Goal: Transaction & Acquisition: Purchase product/service

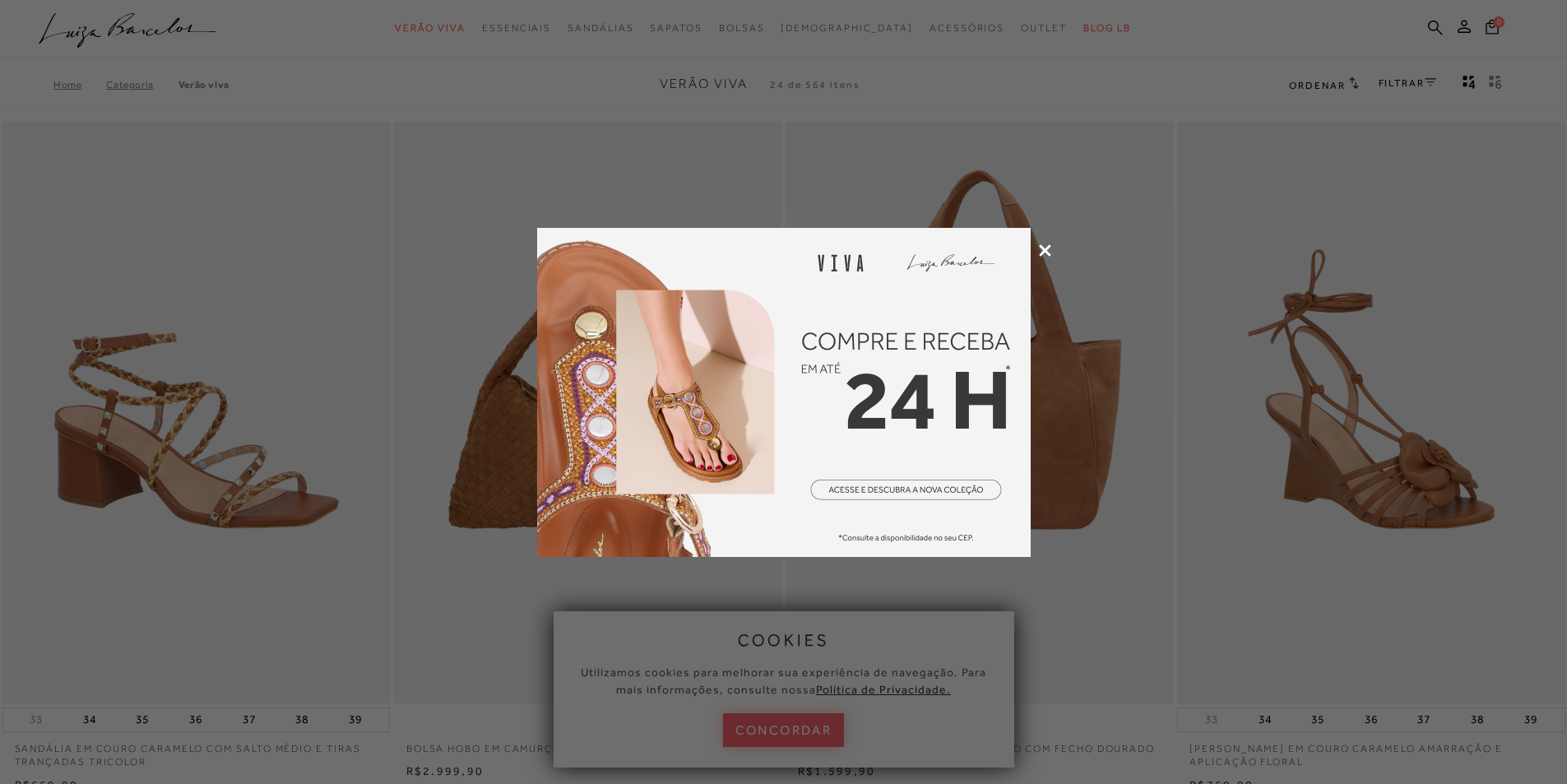
click at [1045, 251] on icon at bounding box center [1045, 250] width 12 height 12
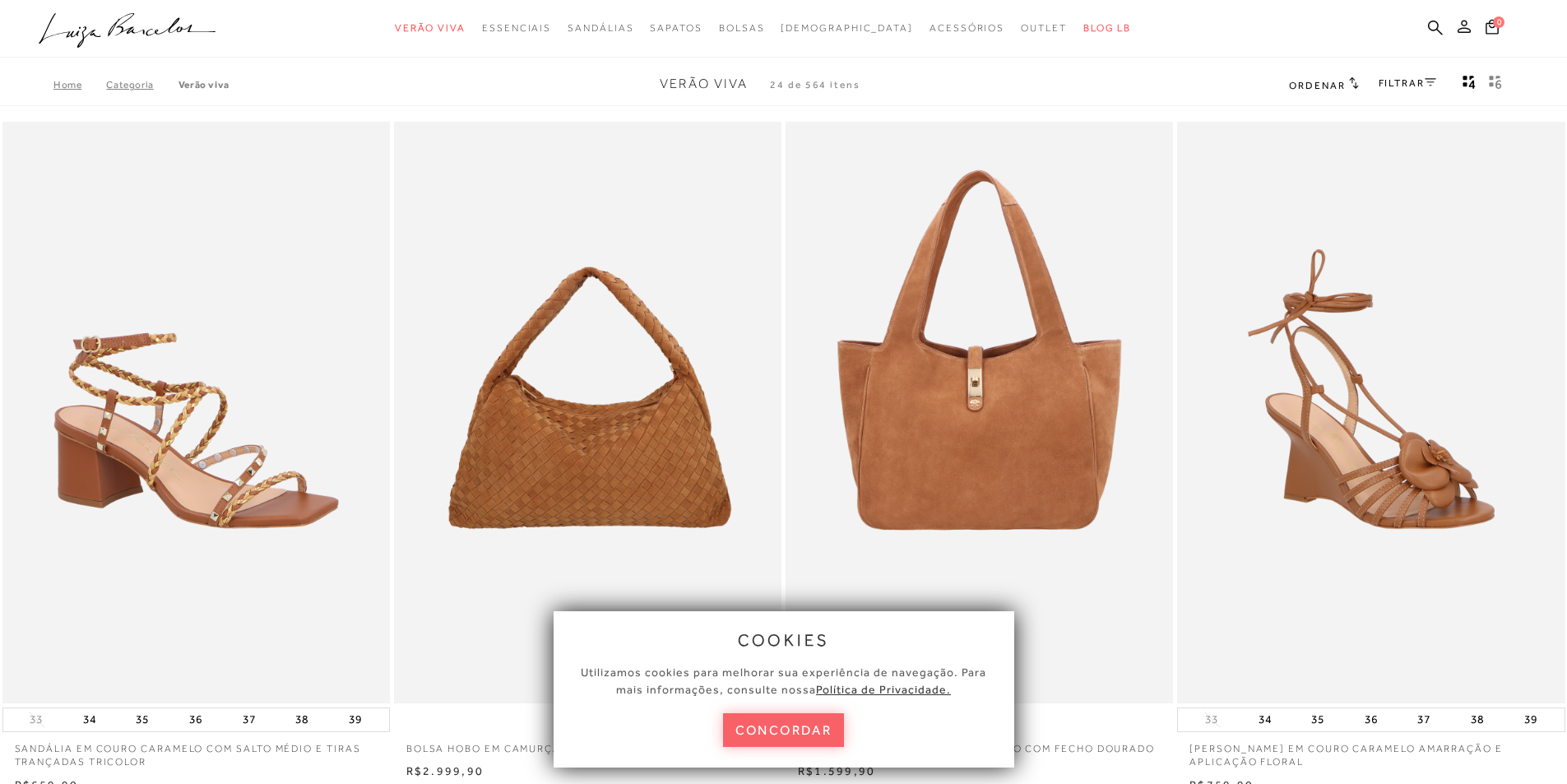
click at [1460, 31] on icon at bounding box center [1465, 27] width 13 height 13
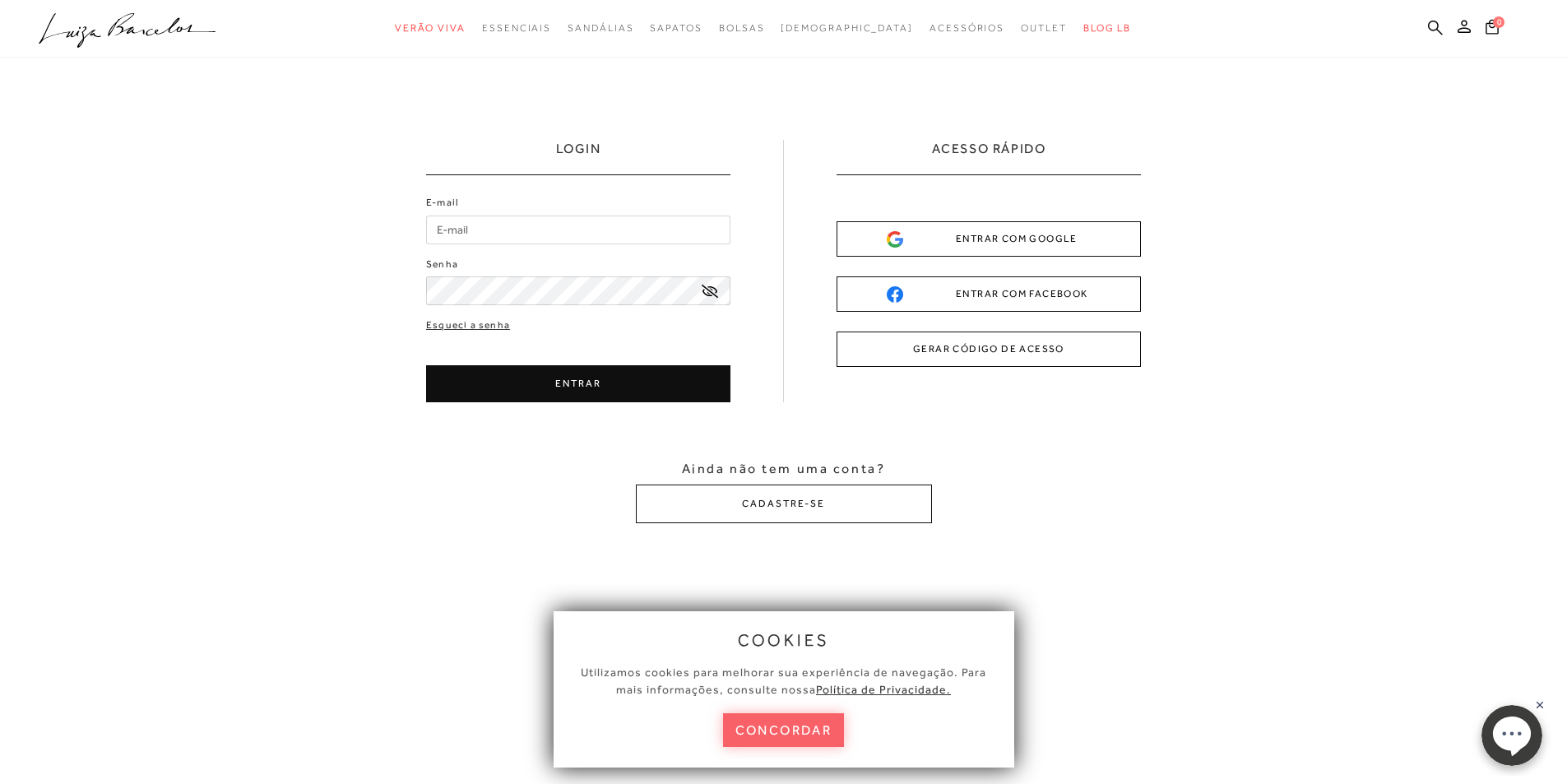
click at [530, 228] on input "E-mail" at bounding box center [578, 230] width 305 height 29
type input "[EMAIL_ADDRESS][DOMAIN_NAME]"
click at [714, 295] on icon at bounding box center [710, 291] width 16 height 13
click at [560, 391] on button "ENTRAR" at bounding box center [578, 383] width 305 height 37
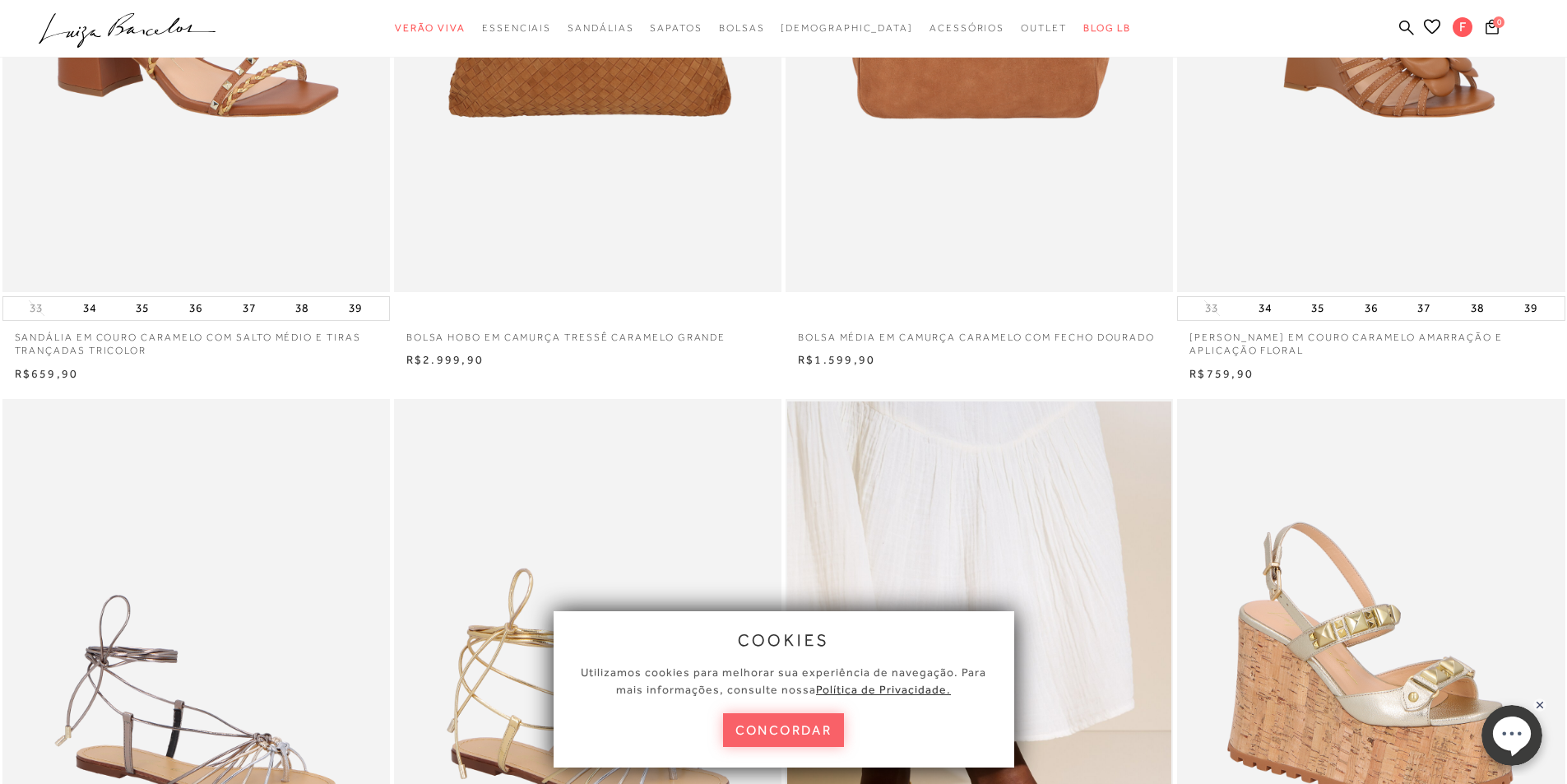
scroll to position [164, 0]
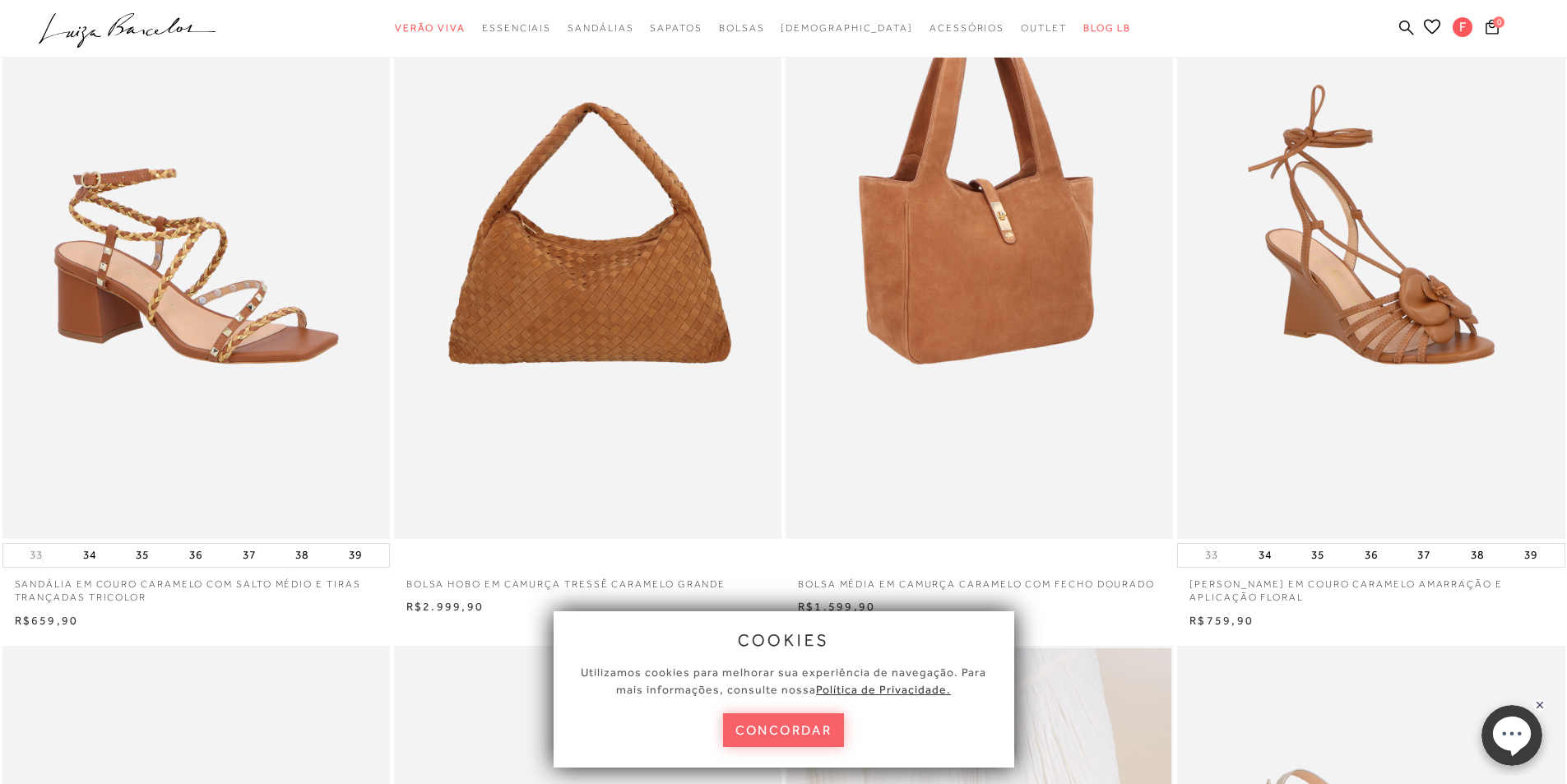
click at [865, 262] on img at bounding box center [980, 247] width 386 height 582
click at [883, 252] on img at bounding box center [980, 247] width 386 height 582
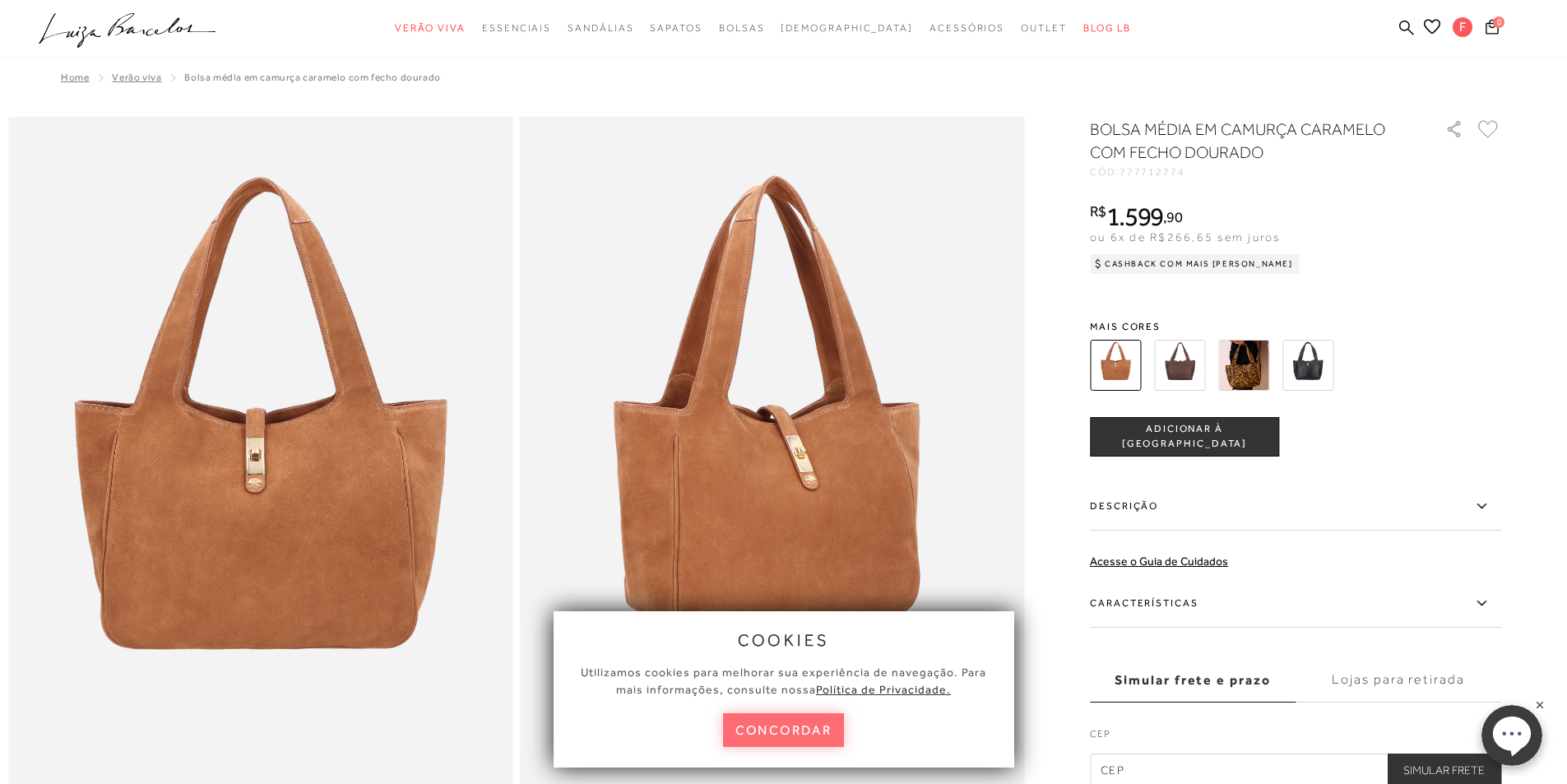
click at [826, 736] on button "concordar" at bounding box center [784, 730] width 121 height 33
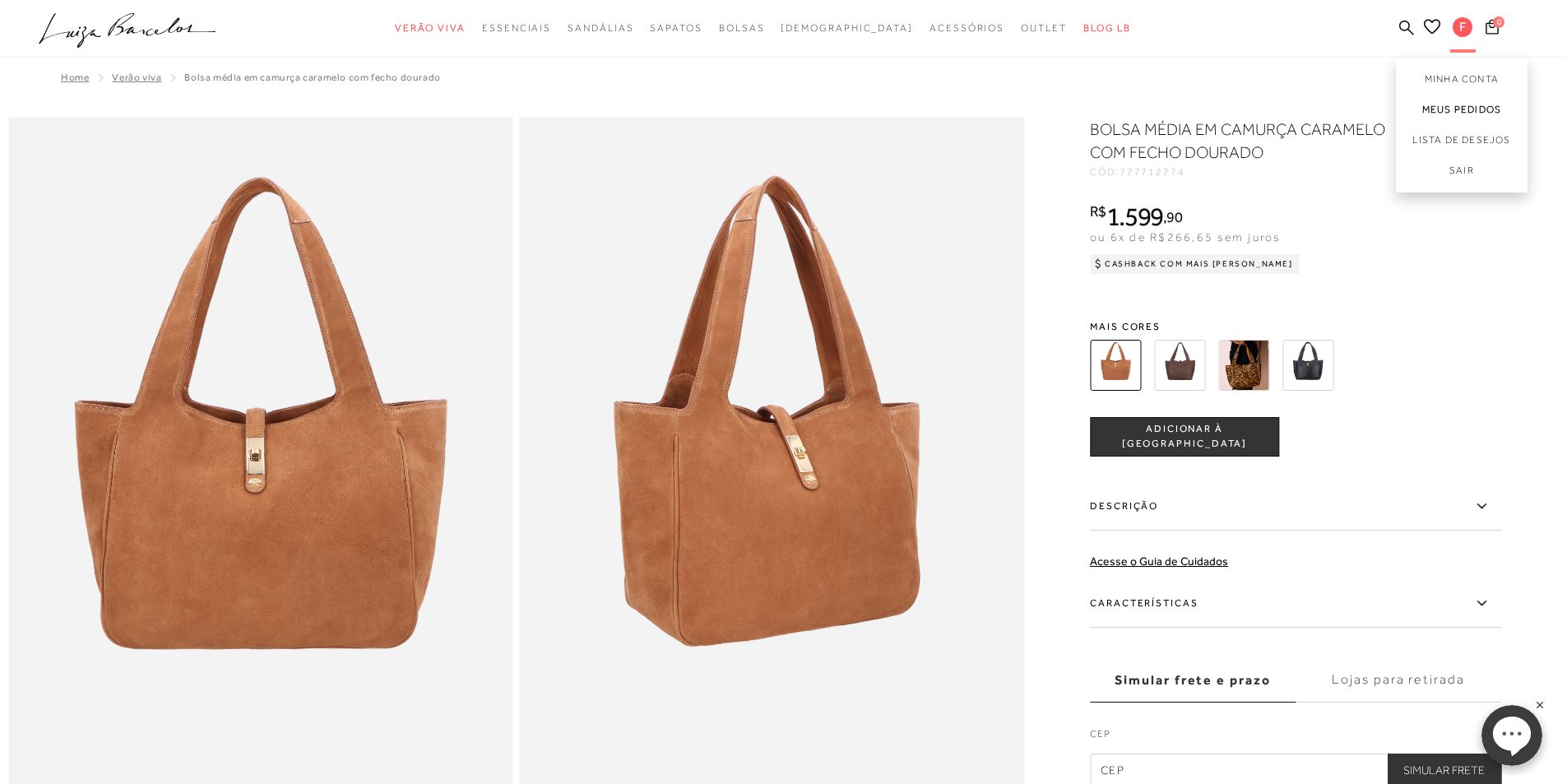
click at [1461, 104] on link "Meus Pedidos" at bounding box center [1462, 110] width 132 height 31
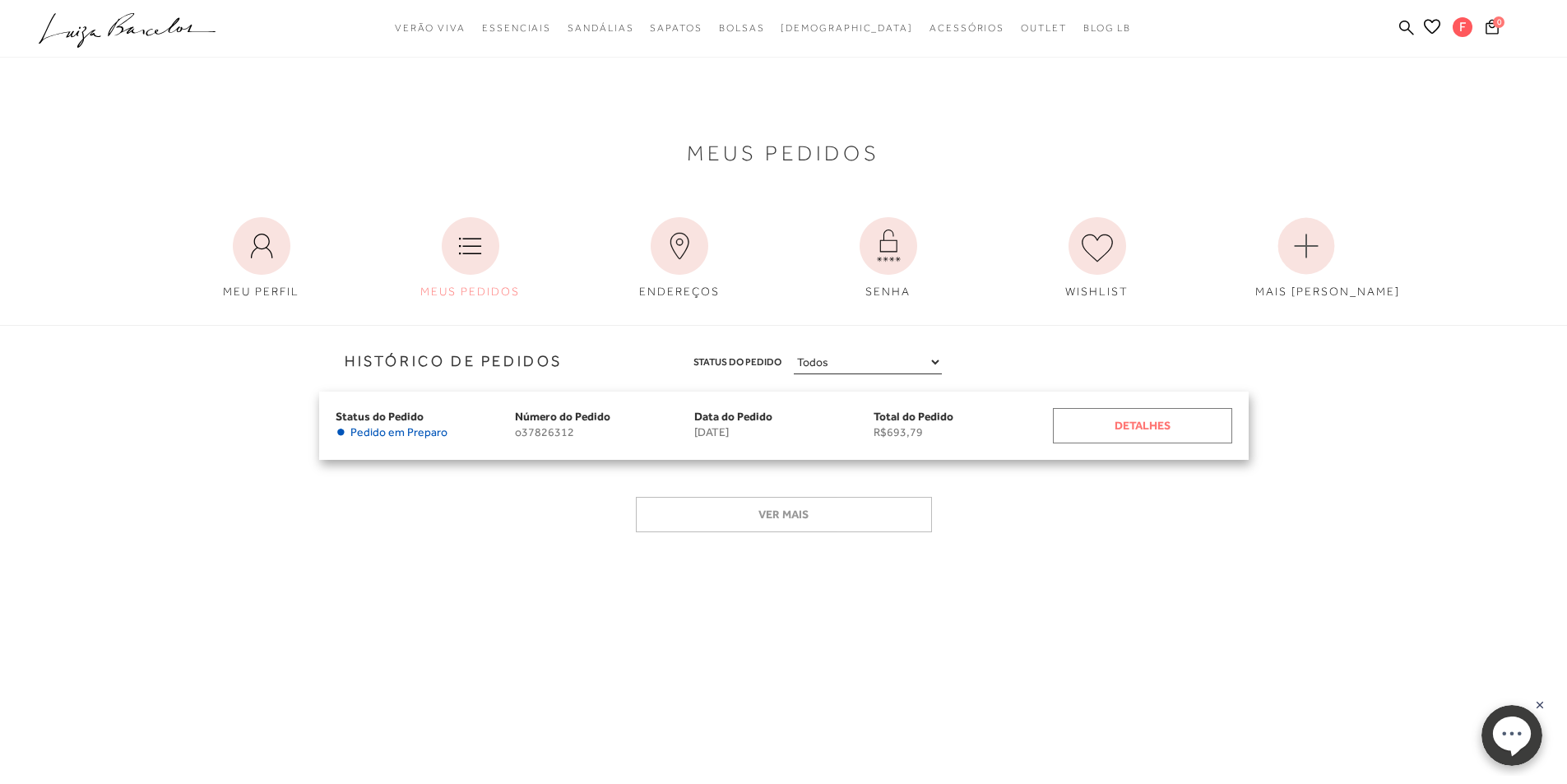
click at [1171, 433] on div "Detalhes" at bounding box center [1143, 425] width 180 height 35
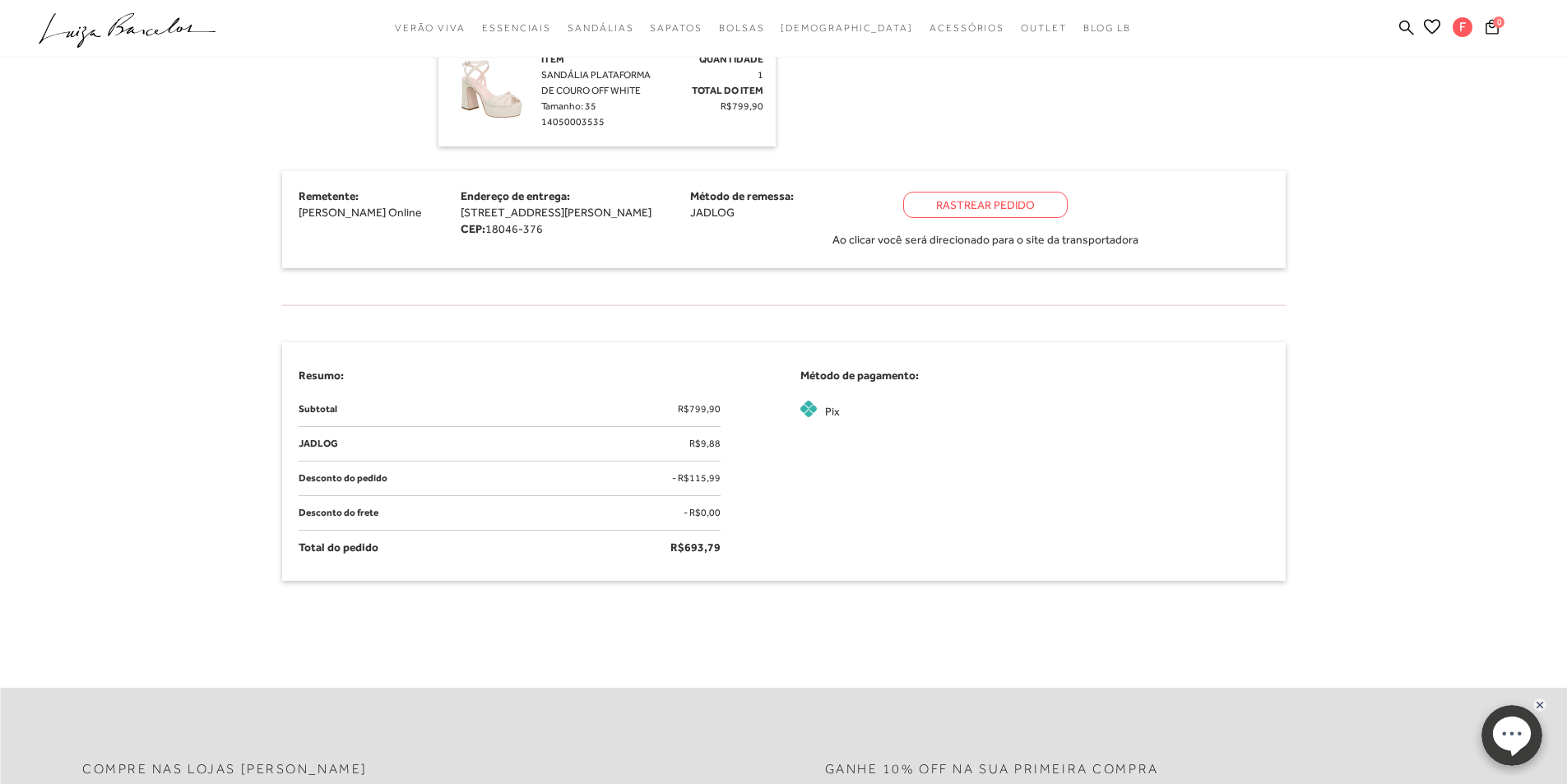
scroll to position [658, 0]
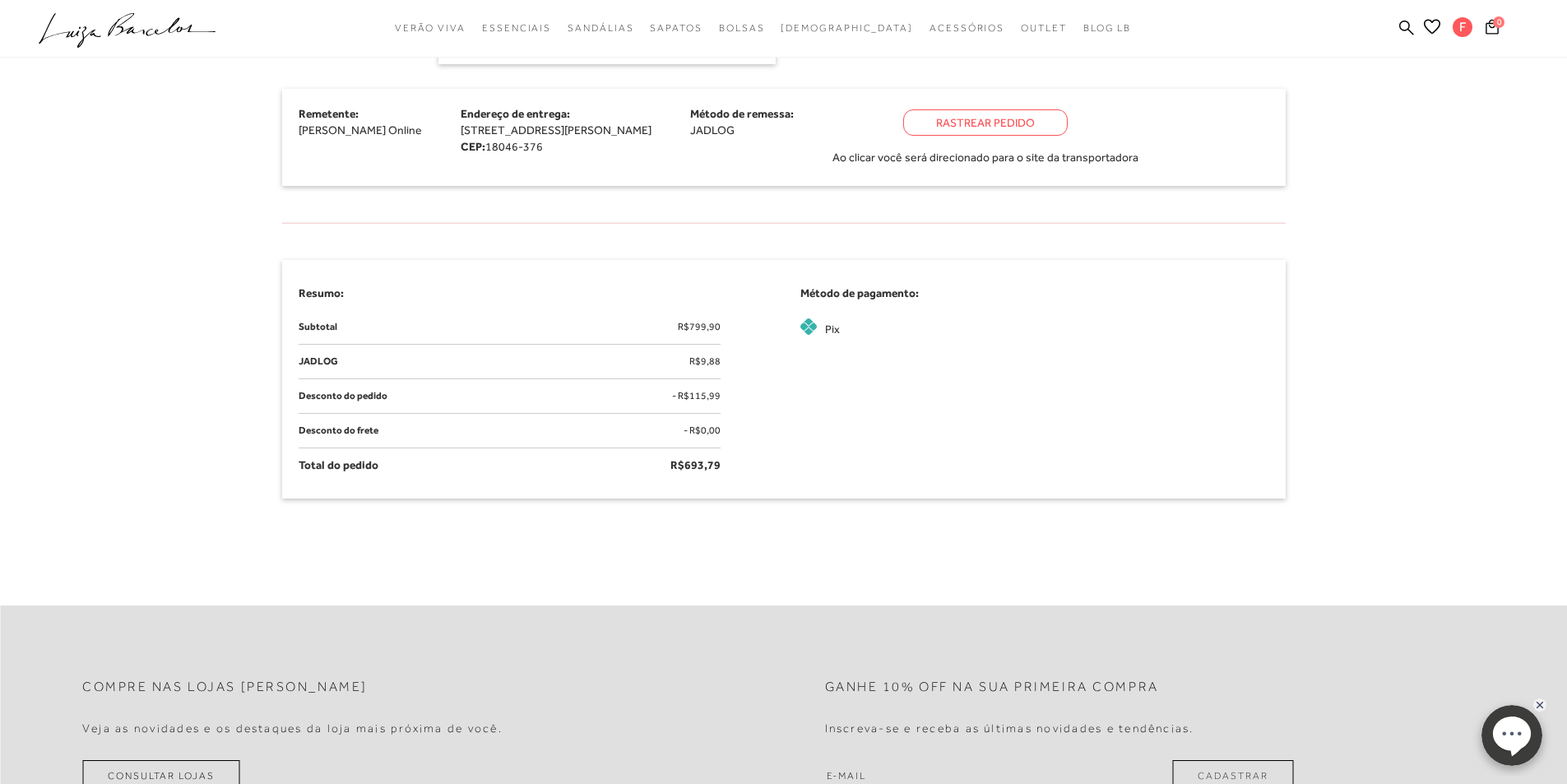
click at [1507, 731] on ellipse at bounding box center [1512, 732] width 38 height 34
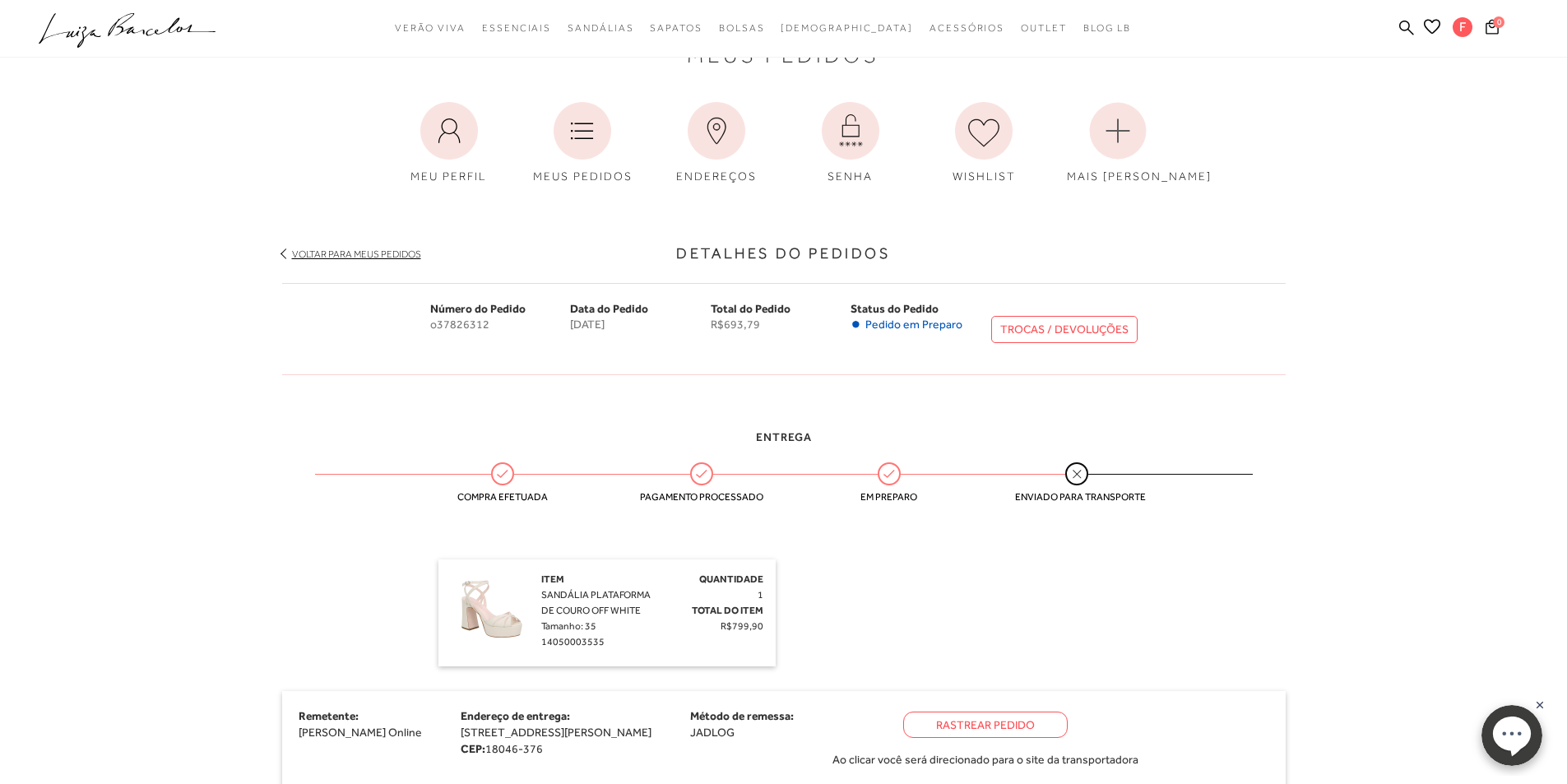
scroll to position [0, 0]
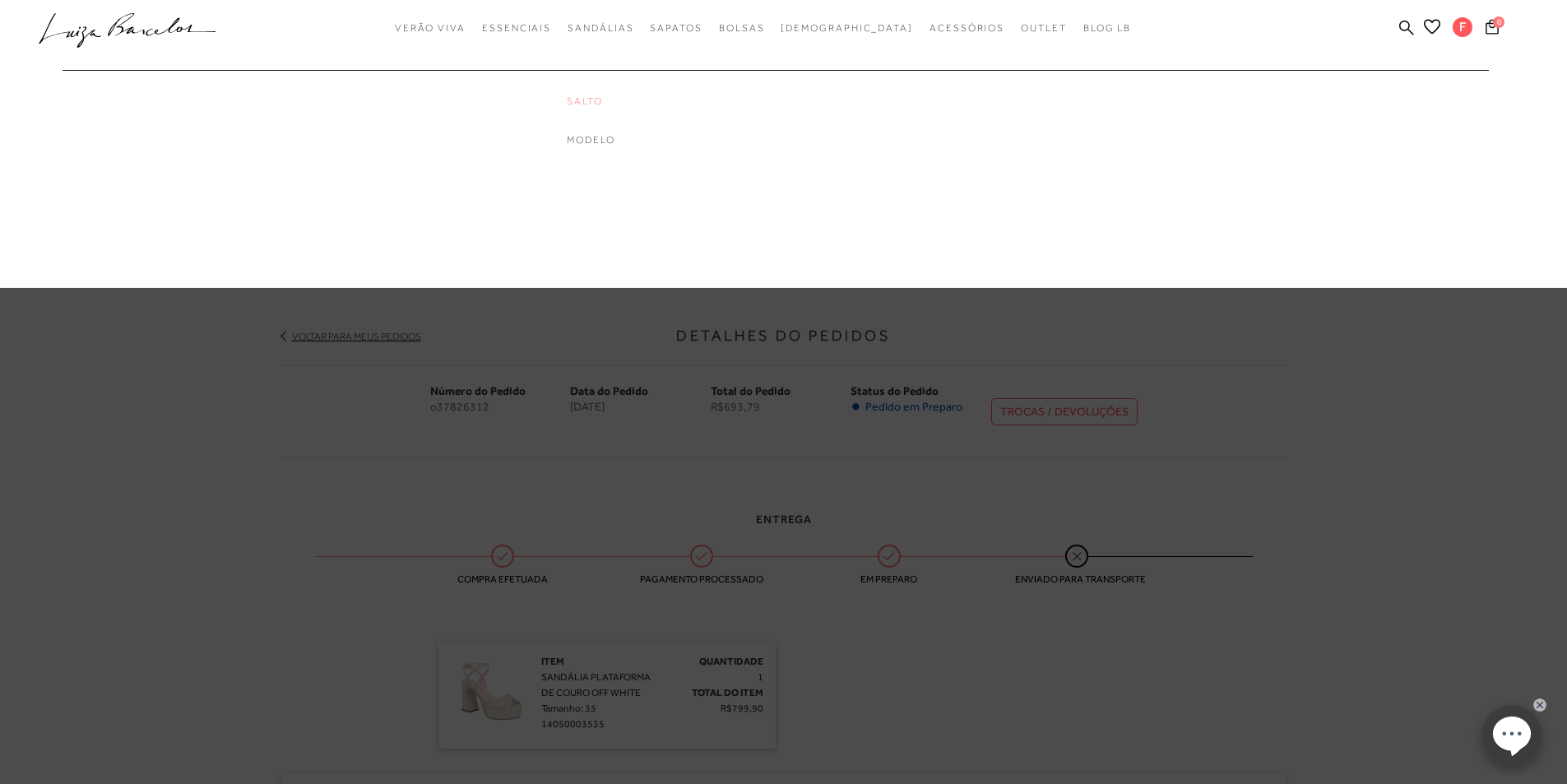
click at [626, 97] on link "Salto" at bounding box center [633, 101] width 132 height 14
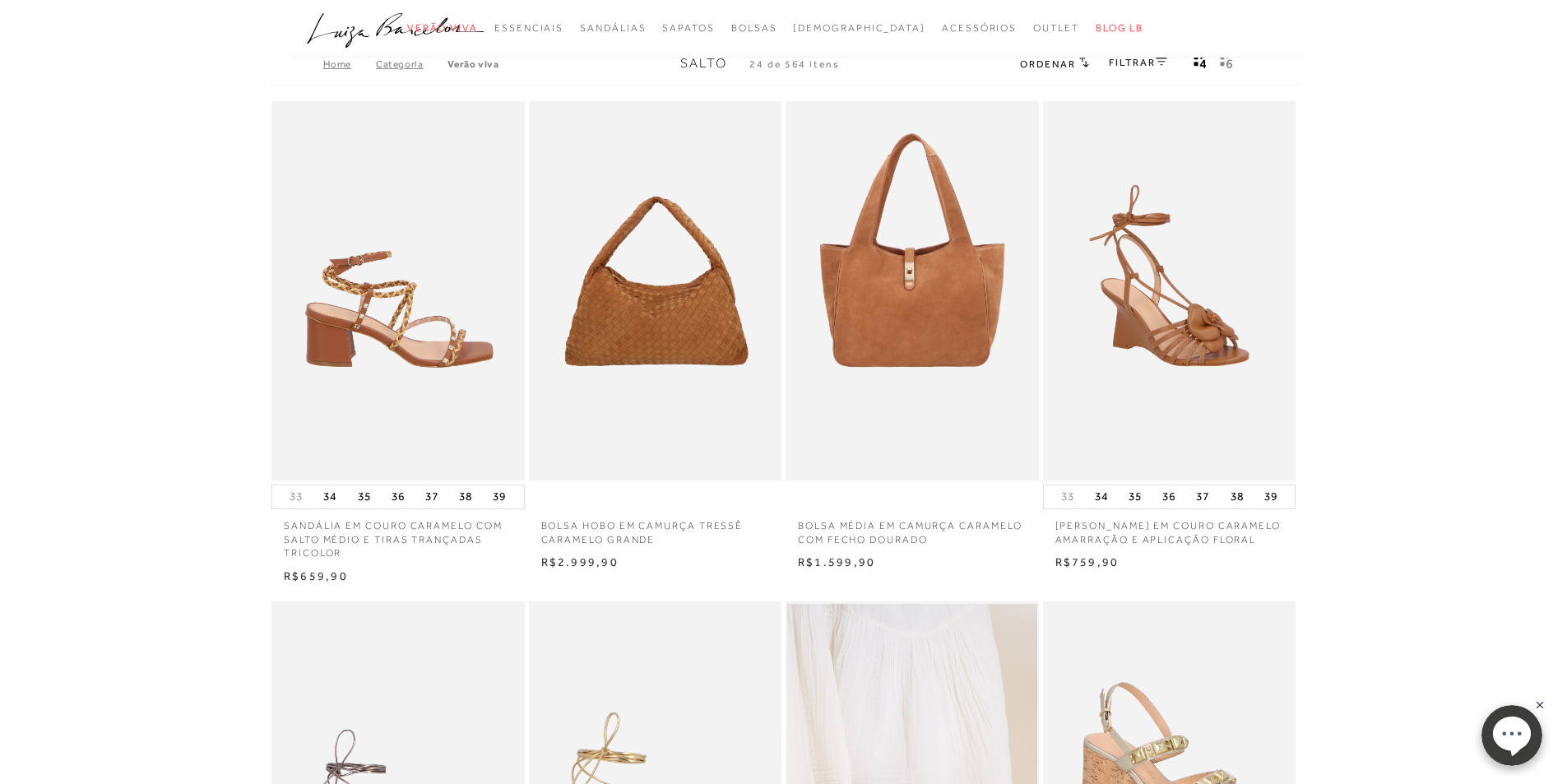
click at [366, 336] on img at bounding box center [399, 290] width 252 height 379
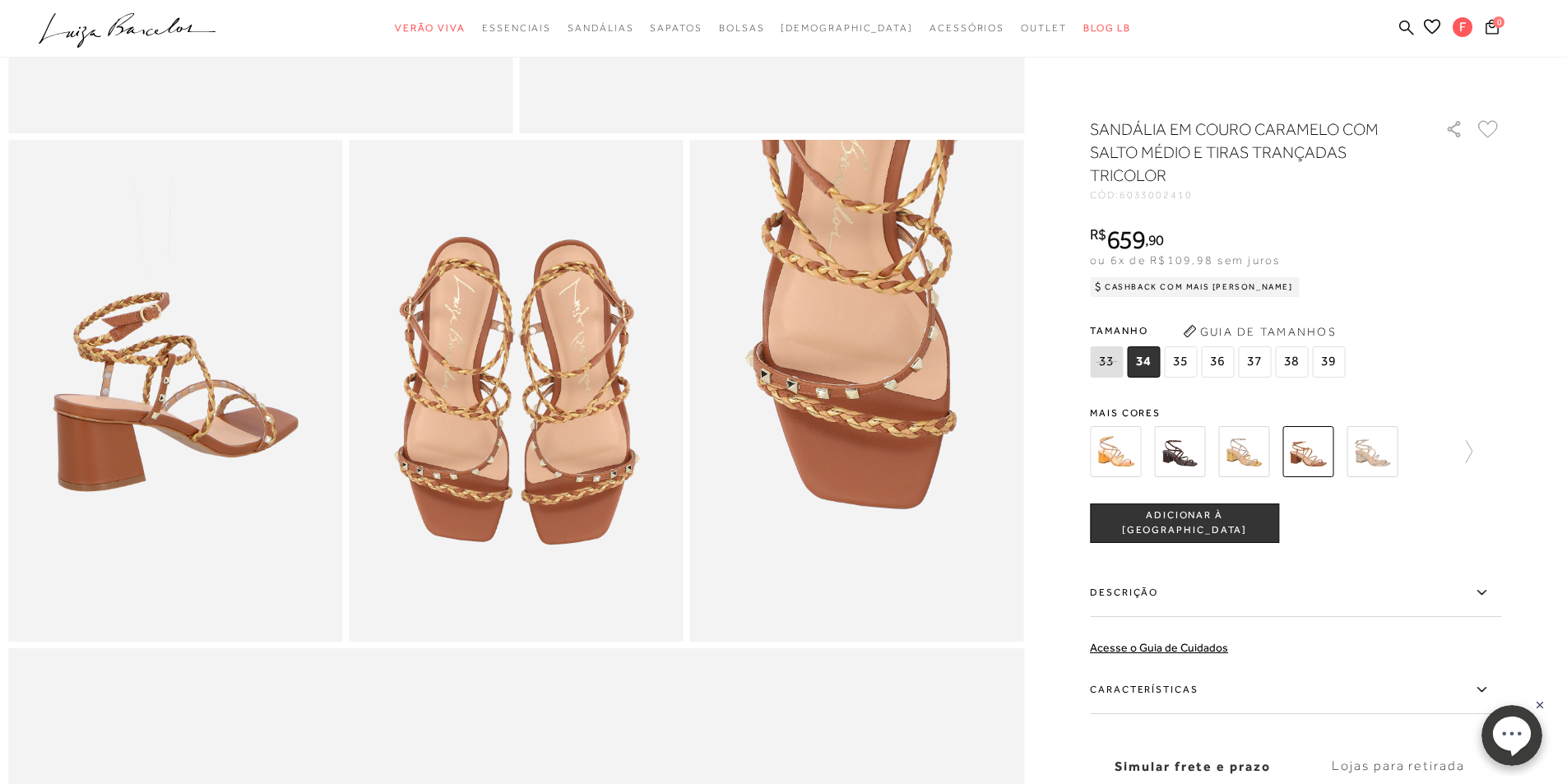
scroll to position [822, 0]
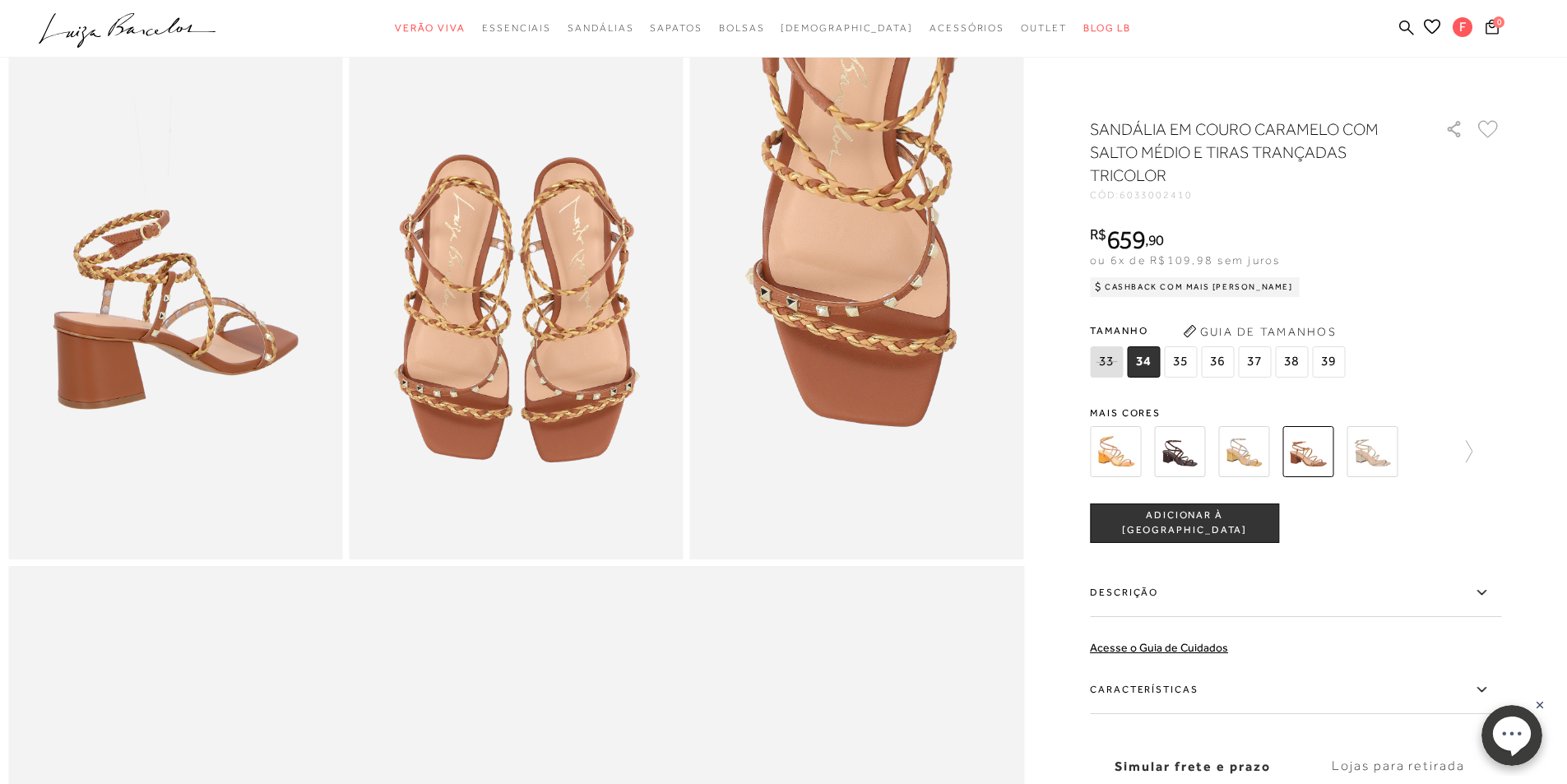
click at [1200, 767] on label "Simular frete e prazo" at bounding box center [1192, 766] width 205 height 45
click at [0, 0] on input "Simular frete e prazo" at bounding box center [0, 0] width 0 height 0
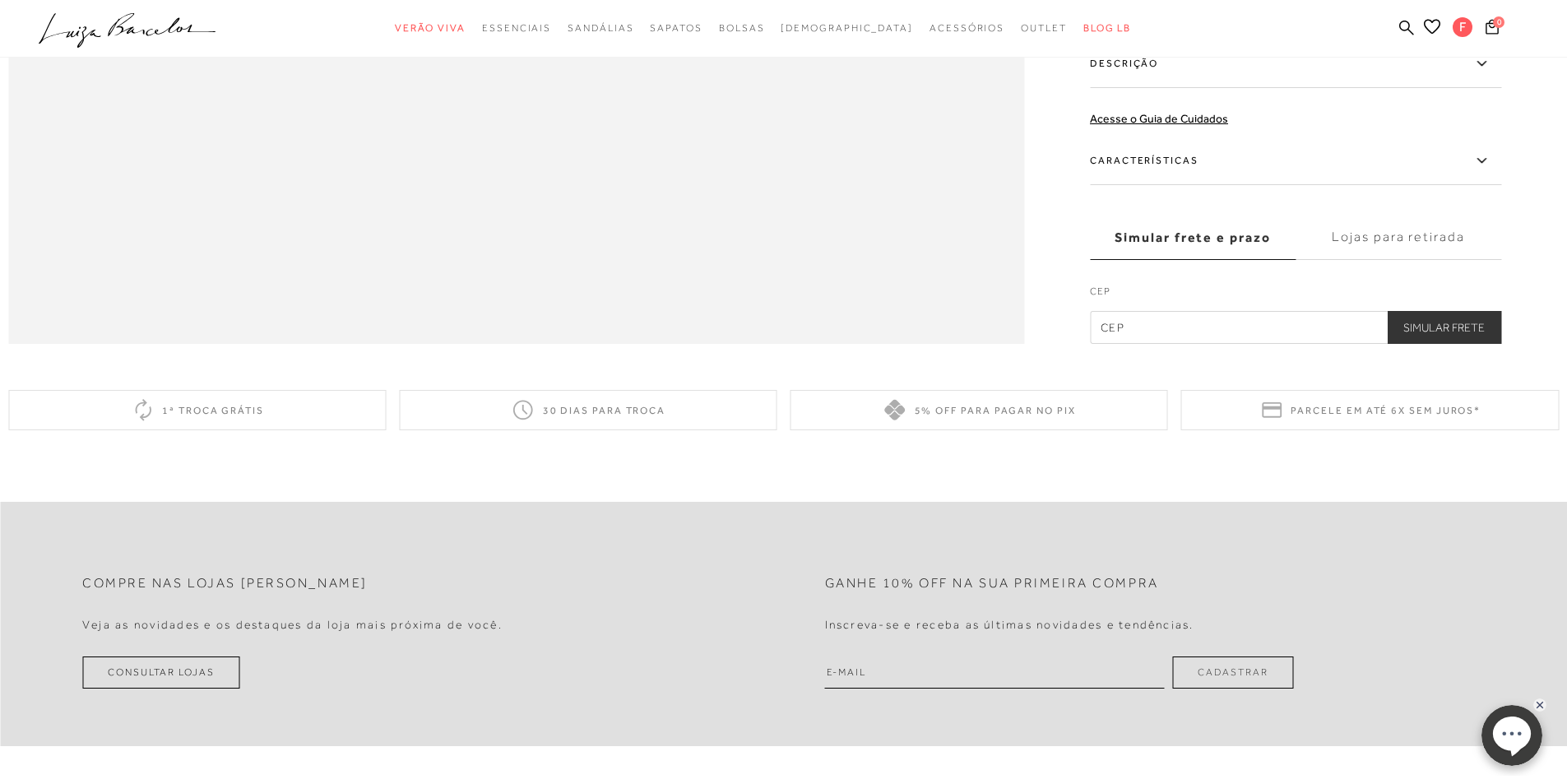
scroll to position [2554, 0]
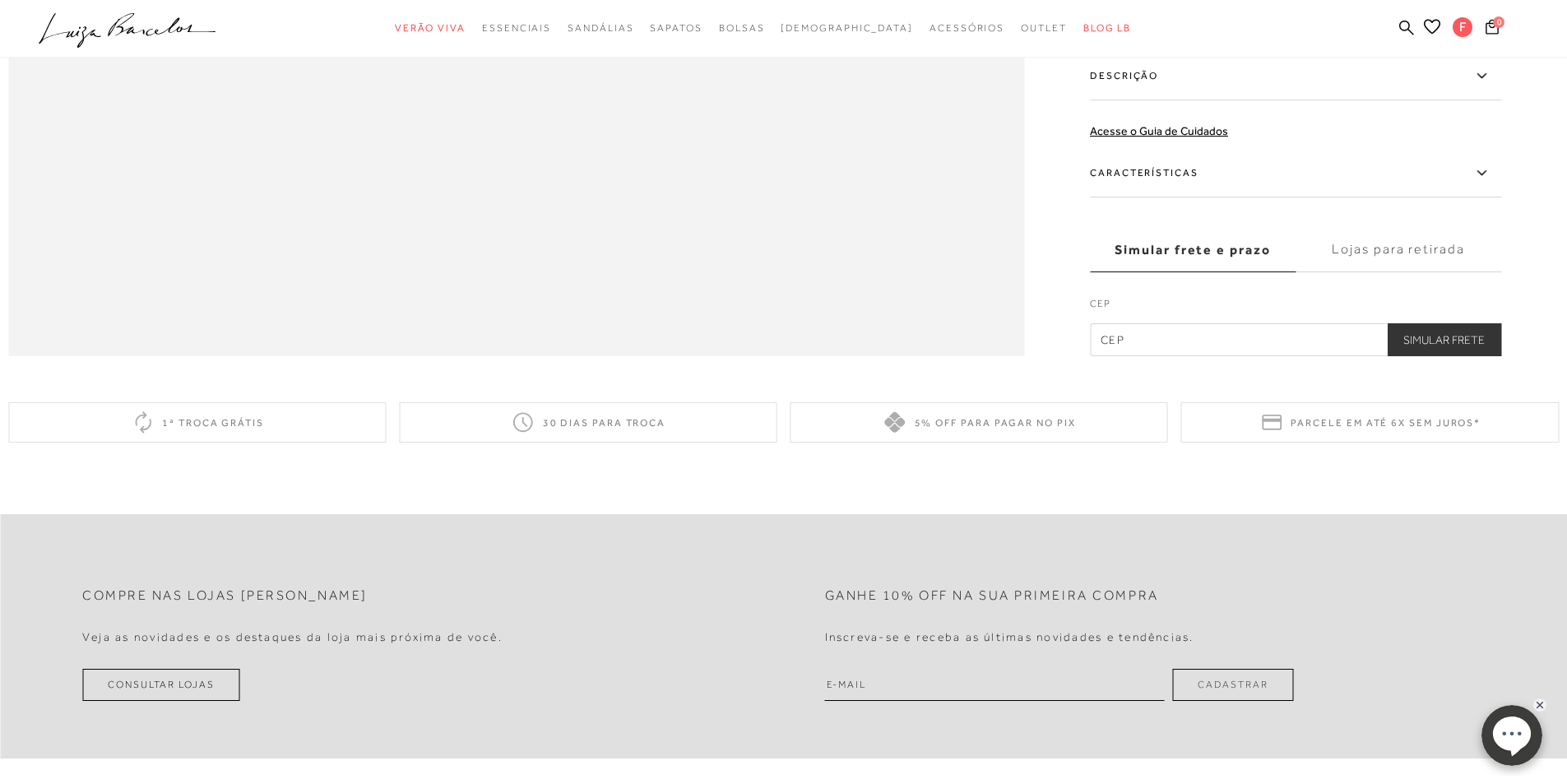
click at [1166, 356] on input "text" at bounding box center [1296, 339] width 412 height 32
type input "18046-376"
click at [1466, 356] on button "Simular Frete" at bounding box center [1445, 339] width 115 height 32
